Goal: Information Seeking & Learning: Learn about a topic

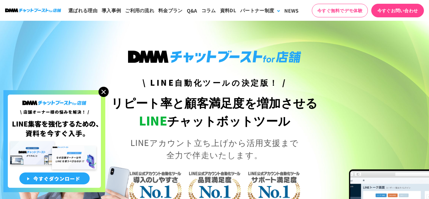
scroll to position [660, 0]
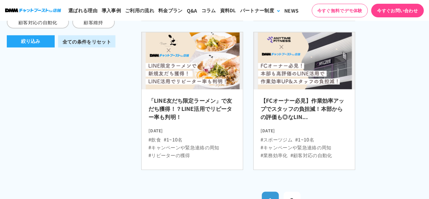
scroll to position [419, 0]
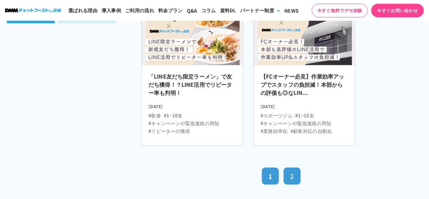
click at [290, 174] on link "2" at bounding box center [292, 176] width 17 height 17
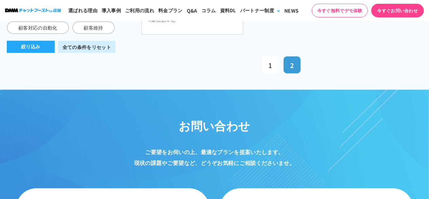
scroll to position [412, 0]
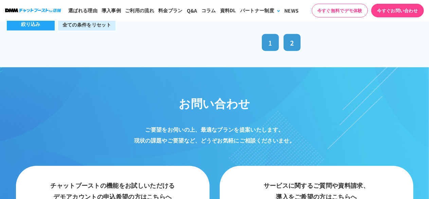
click at [272, 42] on link "1" at bounding box center [270, 42] width 17 height 17
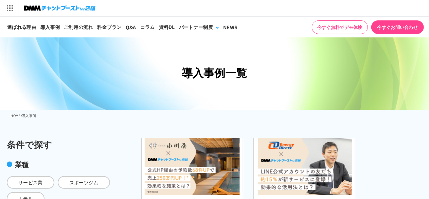
click at [54, 6] on img at bounding box center [59, 8] width 71 height 10
